Goal: Find specific page/section: Find specific page/section

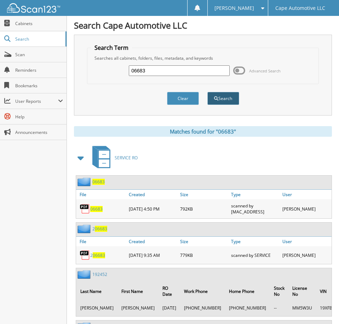
click at [230, 101] on button "Search" at bounding box center [223, 98] width 32 height 13
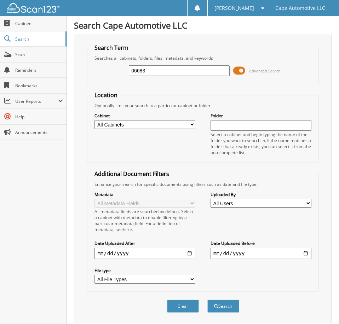
click at [242, 73] on span at bounding box center [239, 70] width 12 height 11
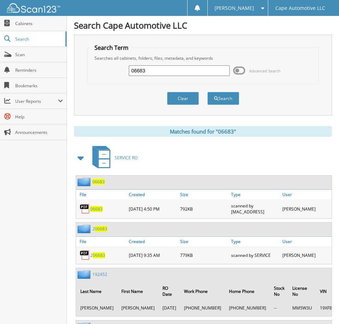
click at [98, 212] on span "06683" at bounding box center [96, 209] width 12 height 6
click at [173, 70] on input "06683" at bounding box center [179, 70] width 100 height 11
click at [173, 71] on input "06683" at bounding box center [179, 70] width 100 height 11
type input "06695"
click at [207, 92] on button "Search" at bounding box center [223, 98] width 32 height 13
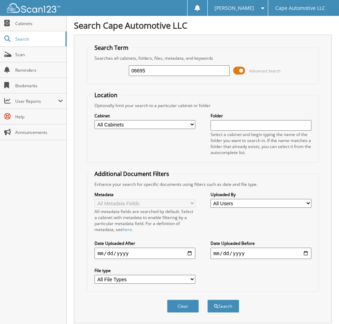
click at [239, 75] on span at bounding box center [239, 70] width 12 height 11
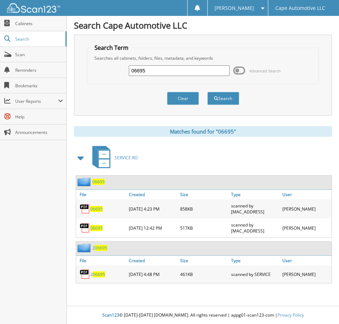
click at [99, 211] on span "06695" at bounding box center [96, 209] width 12 height 6
click at [241, 6] on span "[PERSON_NAME]" at bounding box center [234, 8] width 40 height 4
click at [251, 35] on link "Logout" at bounding box center [238, 34] width 60 height 12
